Goal: Find specific page/section: Find specific page/section

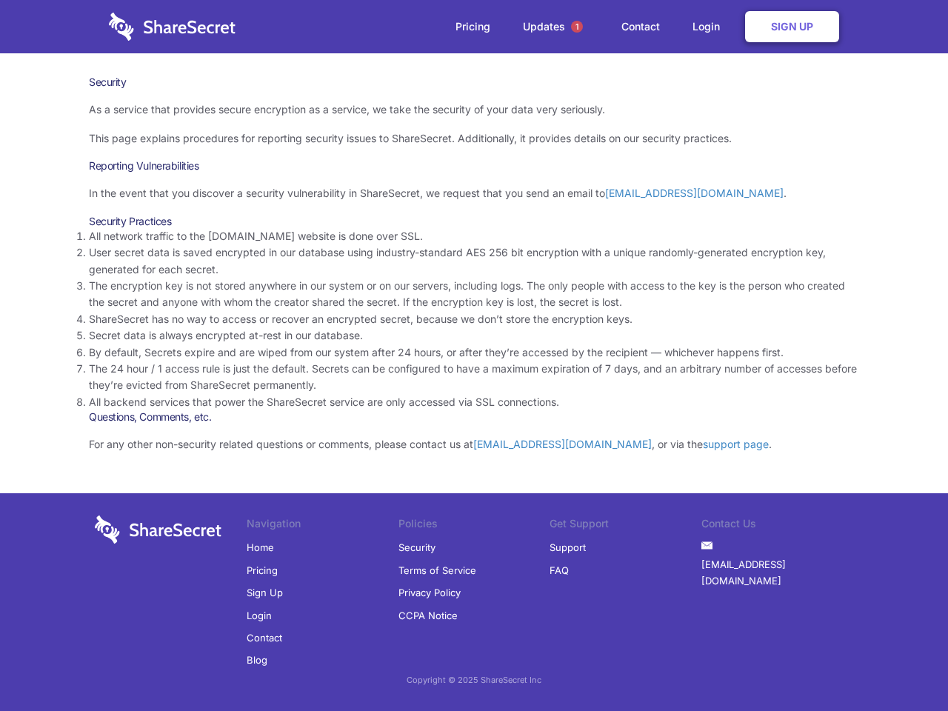
click at [474, 356] on li "By default, Secrets expire and are wiped from our system after 24 hours, or aft…" at bounding box center [474, 353] width 771 height 16
click at [577, 27] on span "1" at bounding box center [577, 27] width 12 height 12
